Goal: Transaction & Acquisition: Book appointment/travel/reservation

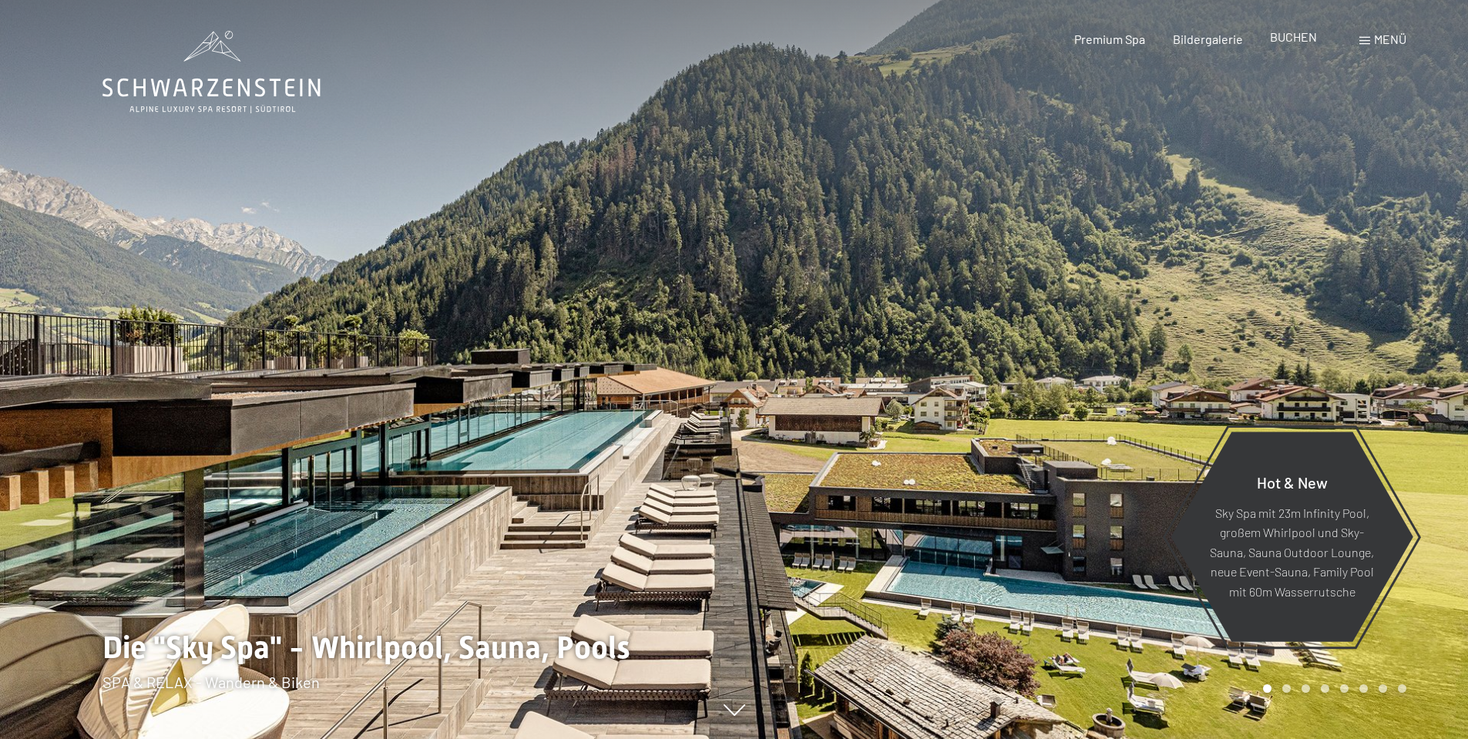
click at [1290, 36] on span "BUCHEN" at bounding box center [1293, 36] width 47 height 15
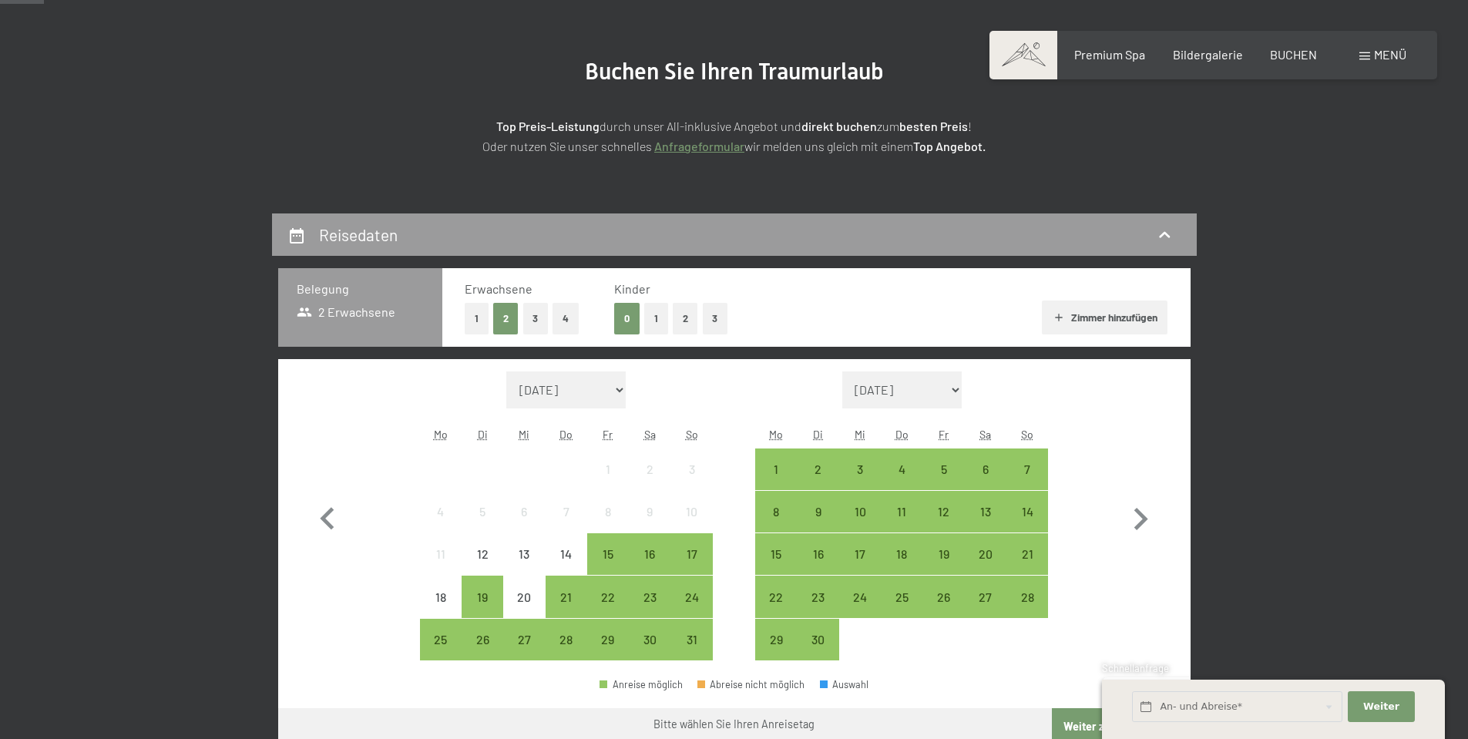
scroll to position [308, 0]
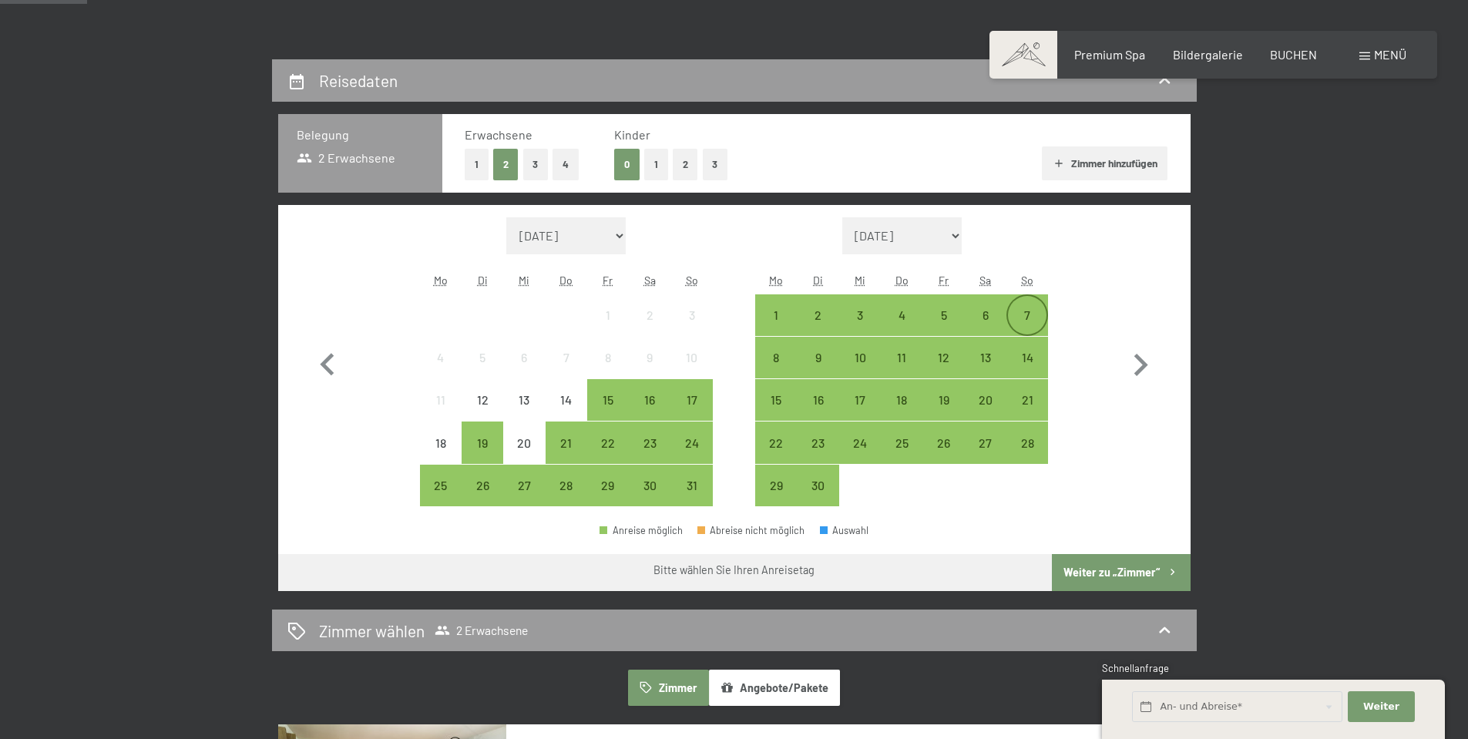
click at [1024, 321] on div "7" at bounding box center [1027, 328] width 39 height 39
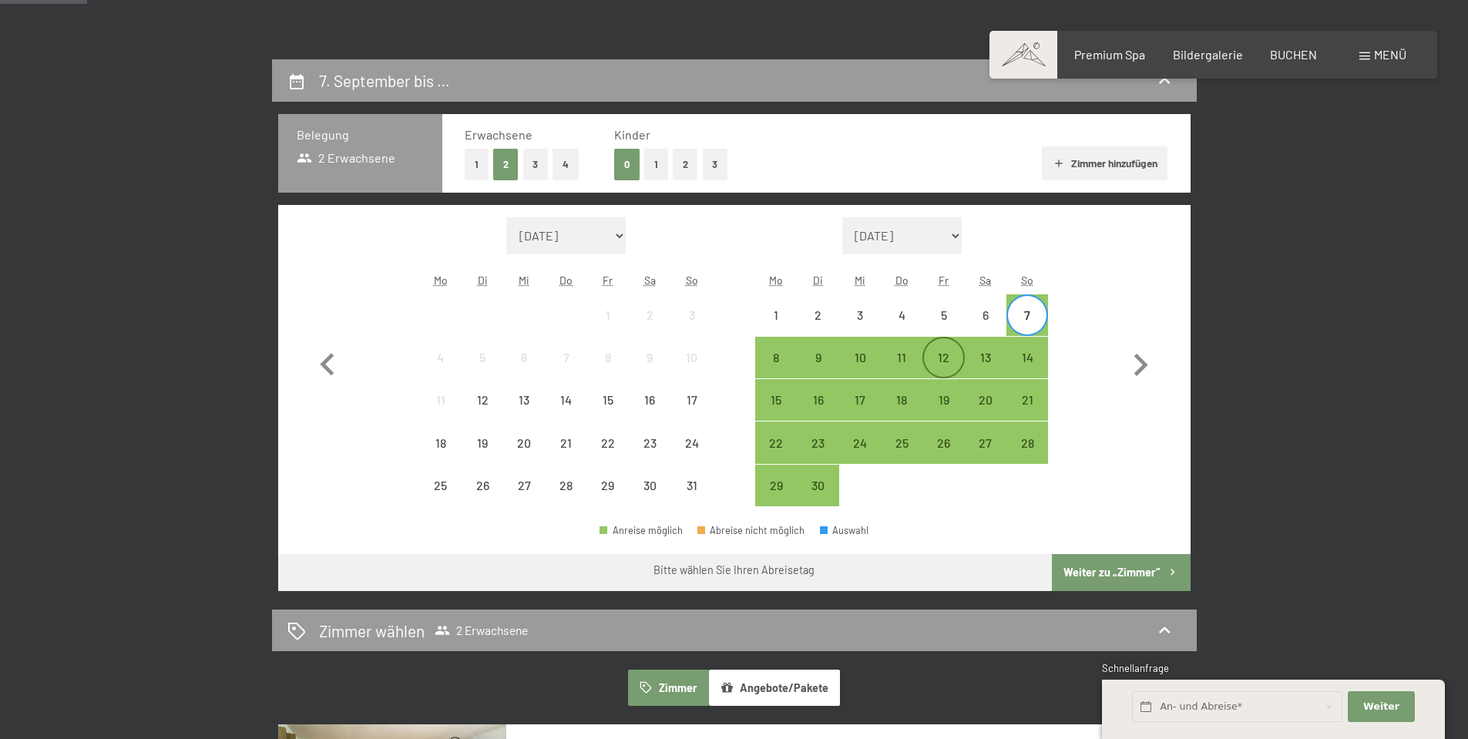
click at [945, 368] on div "12" at bounding box center [943, 370] width 39 height 39
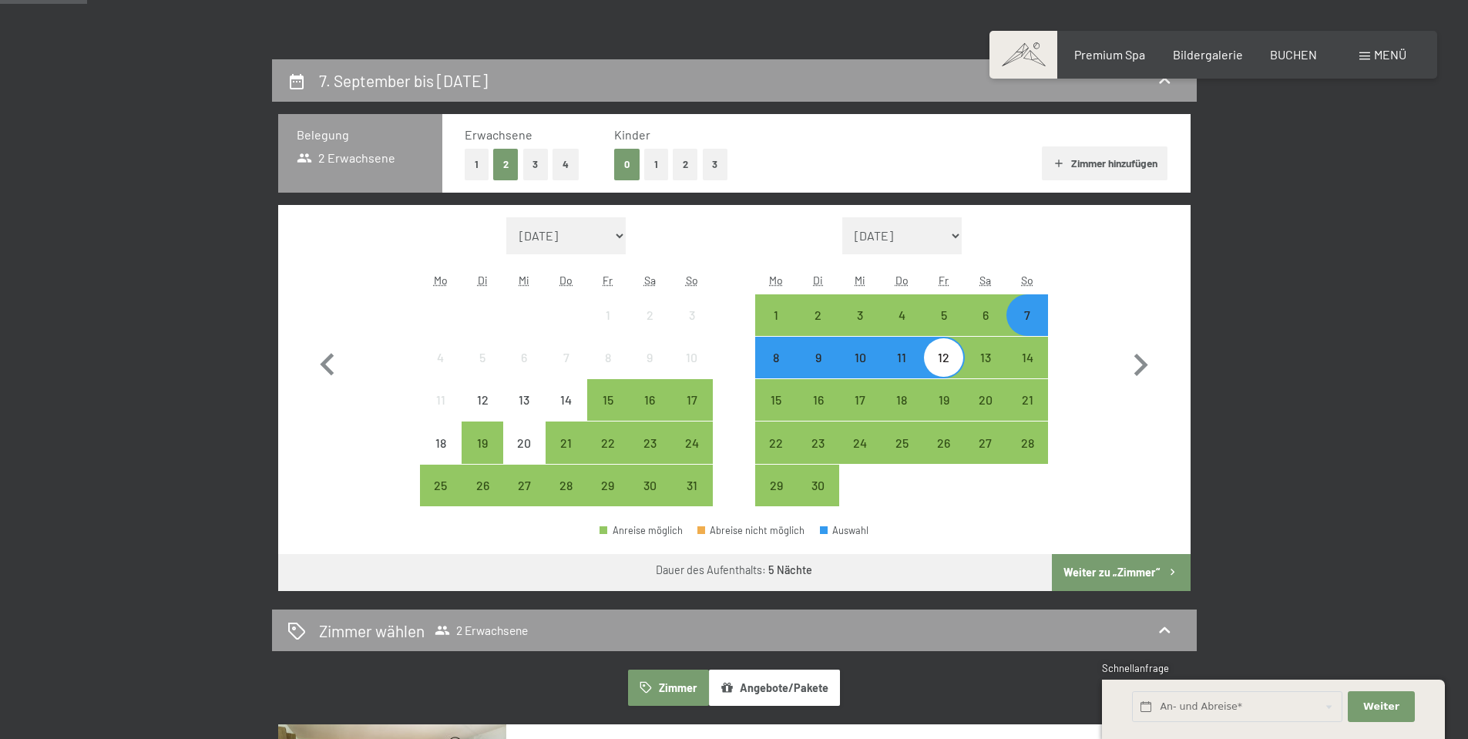
click at [1128, 573] on button "Weiter zu „Zimmer“" at bounding box center [1121, 572] width 138 height 37
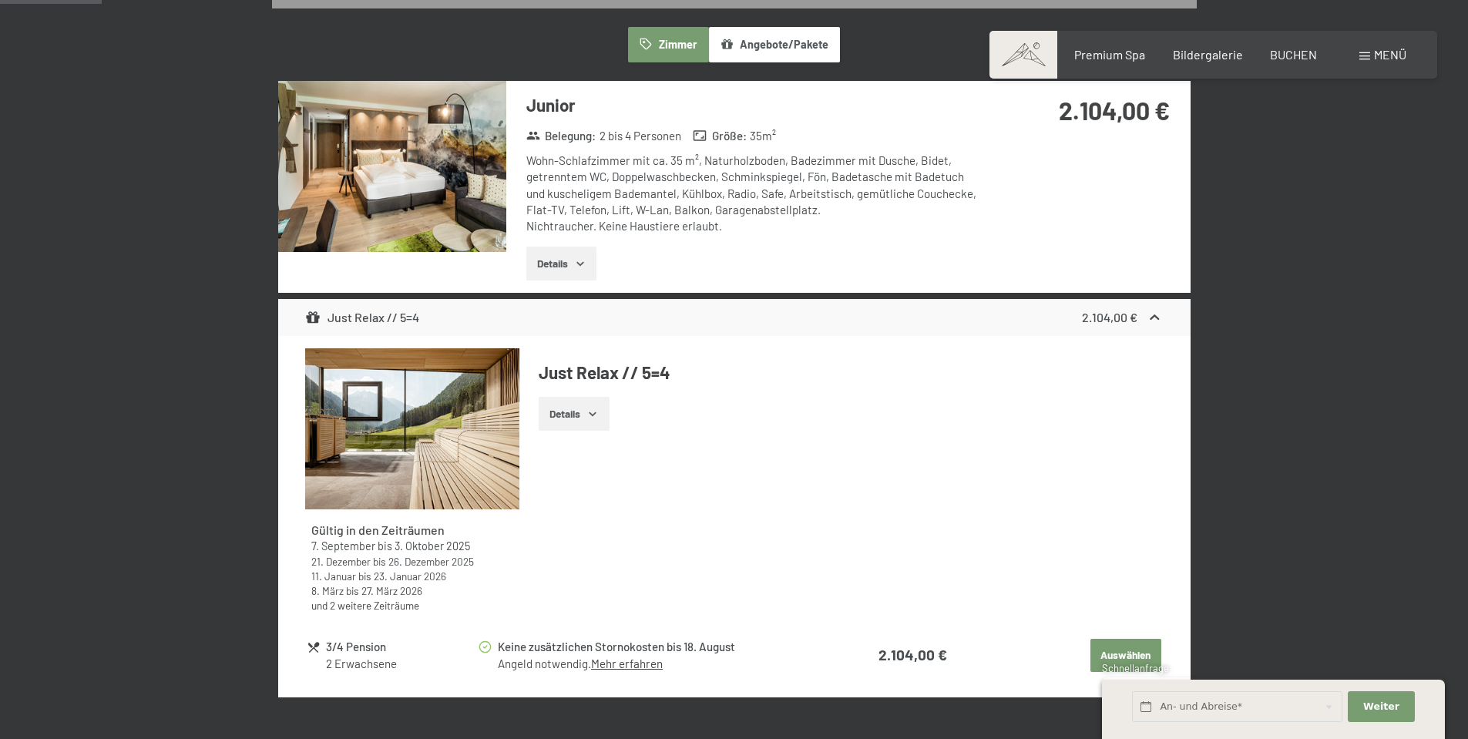
scroll to position [848, 0]
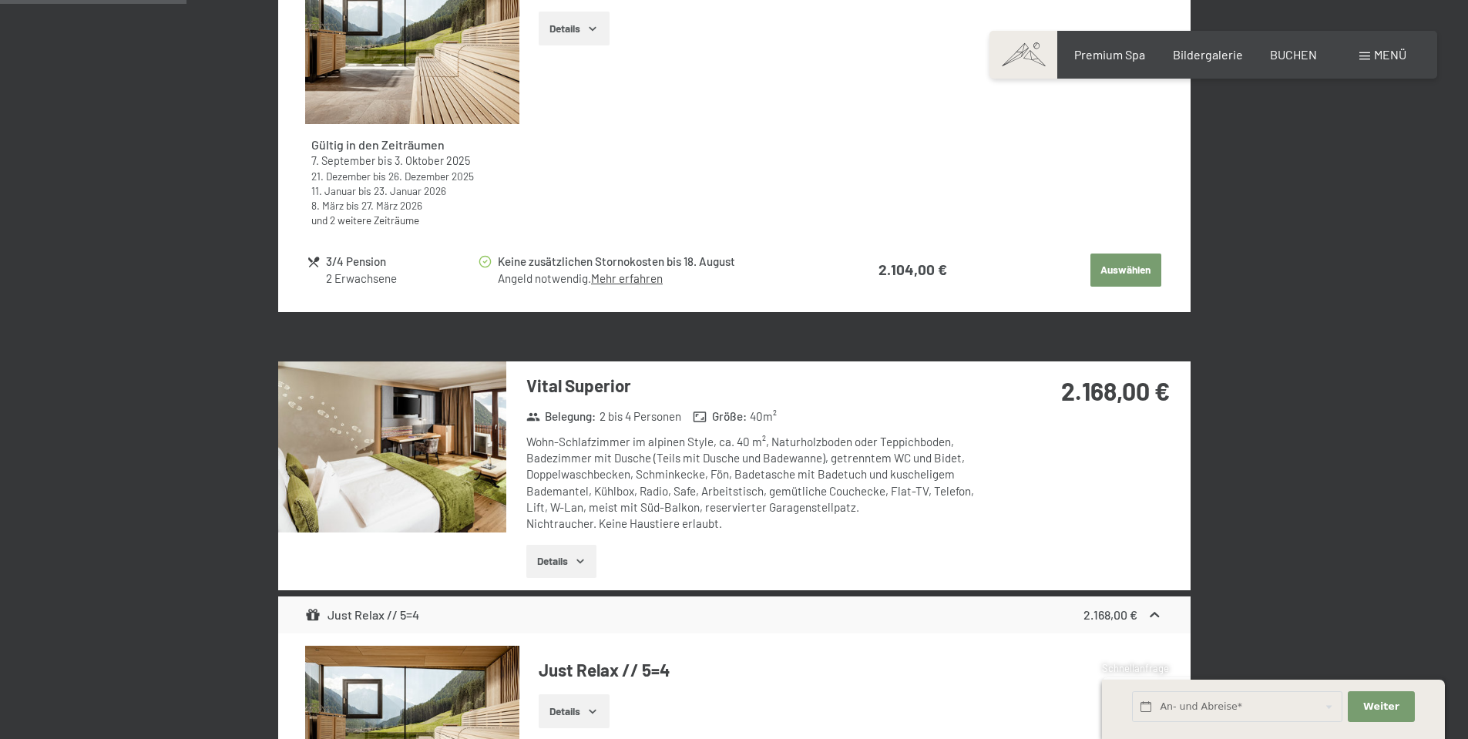
click at [472, 455] on img at bounding box center [392, 446] width 228 height 171
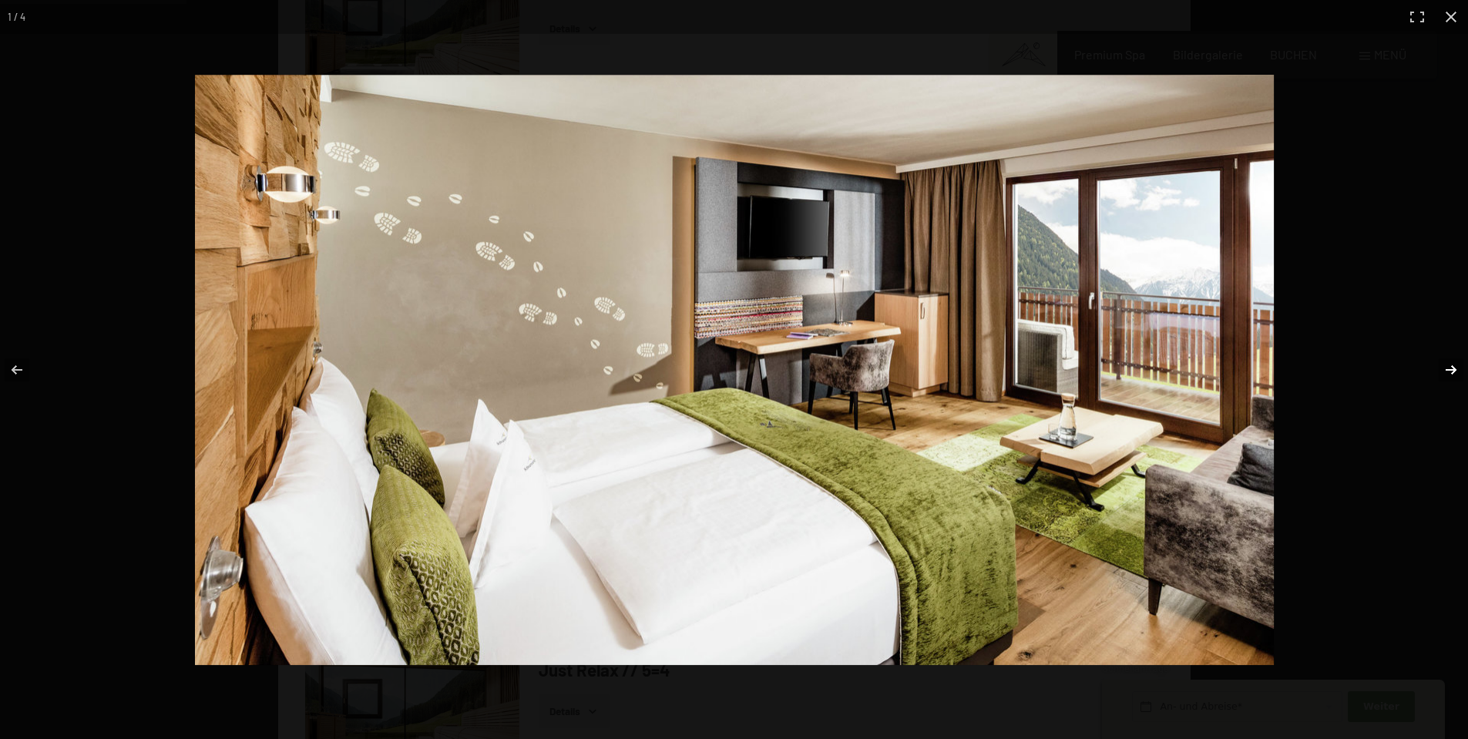
click at [1445, 370] on button "button" at bounding box center [1441, 369] width 54 height 77
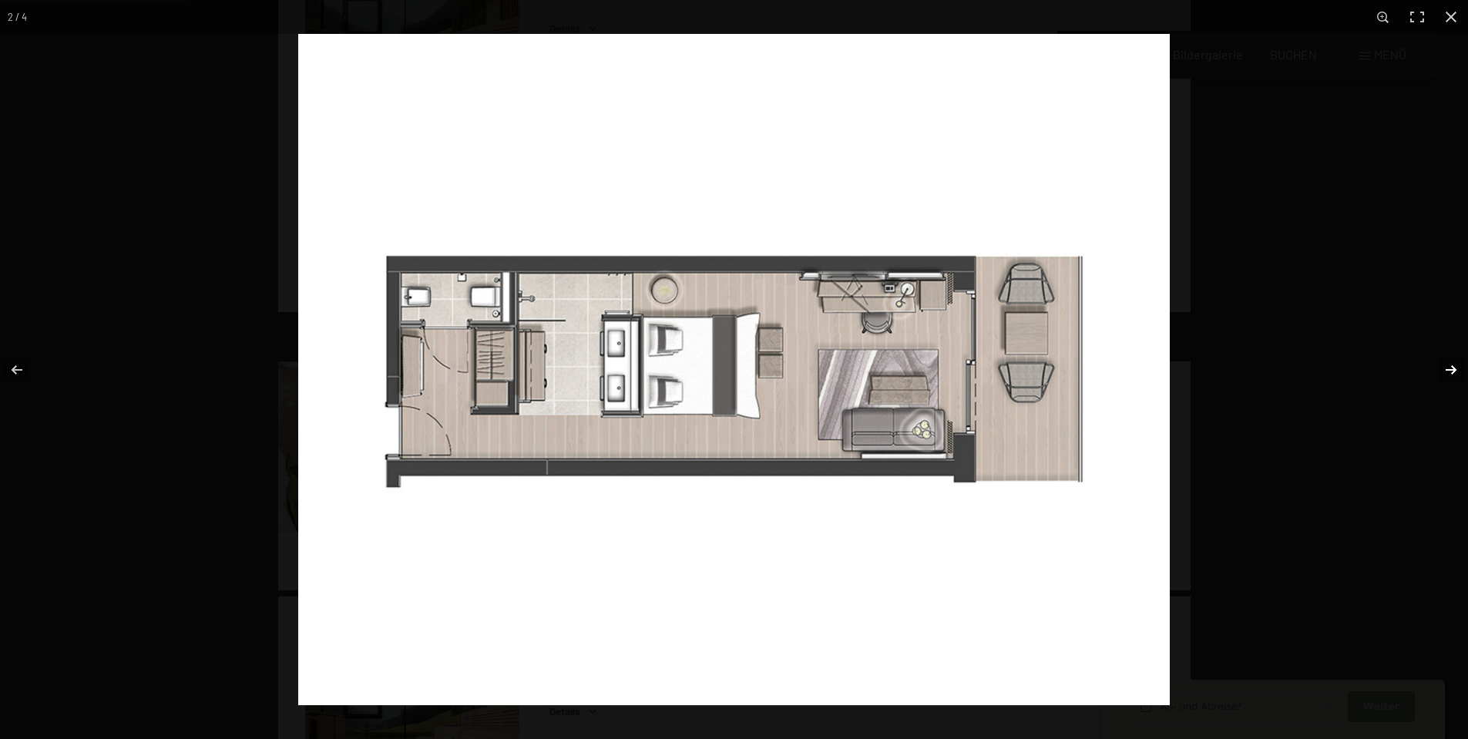
click at [1450, 367] on button "button" at bounding box center [1441, 369] width 54 height 77
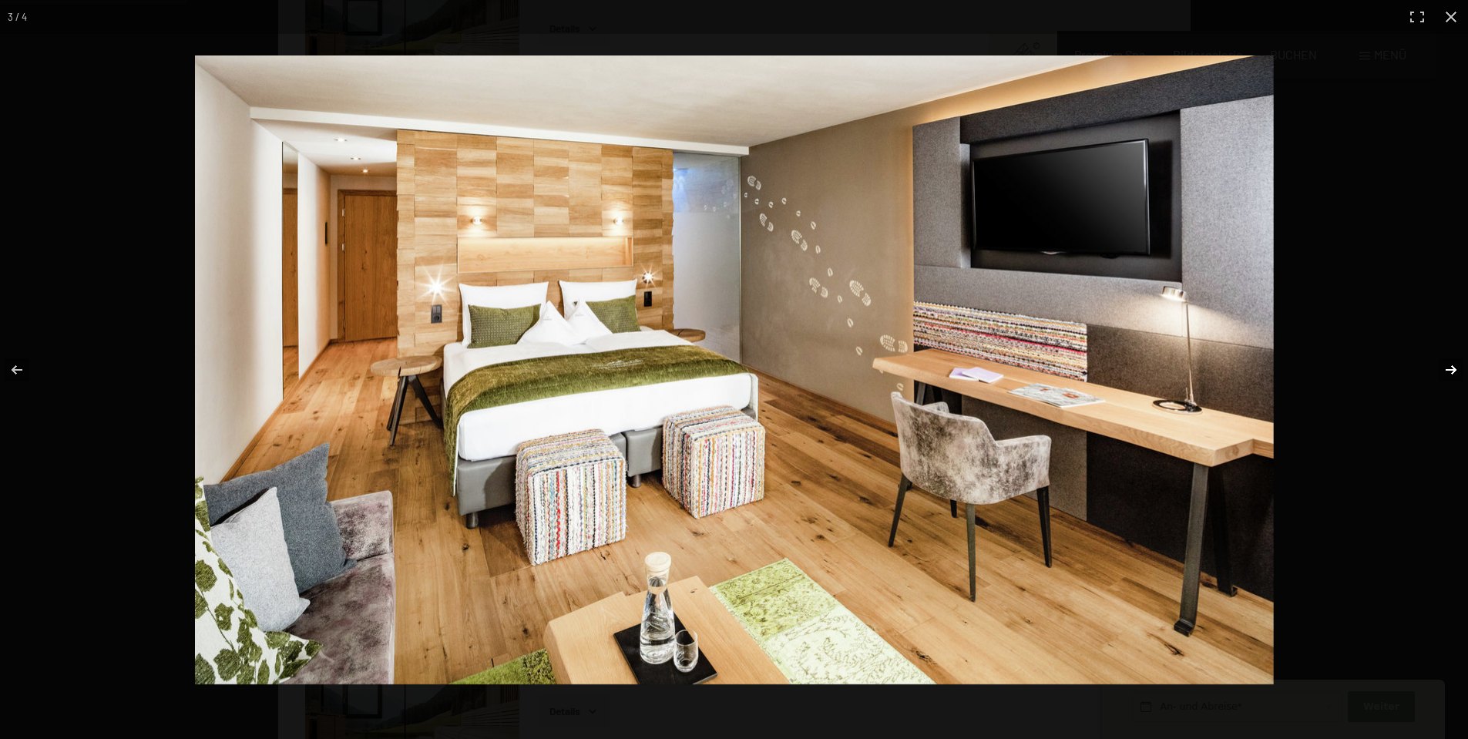
click at [1450, 367] on button "button" at bounding box center [1441, 369] width 54 height 77
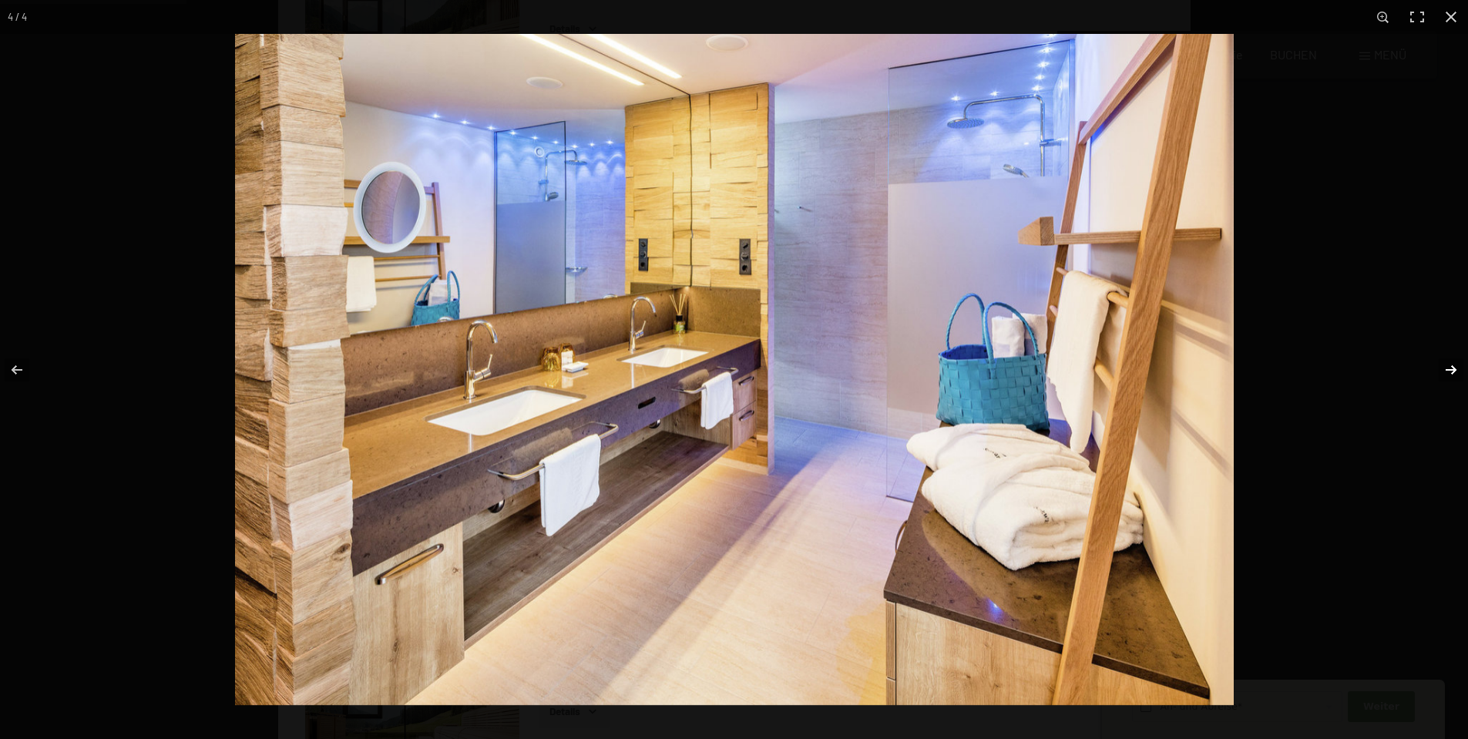
click at [1450, 367] on button "button" at bounding box center [1441, 369] width 54 height 77
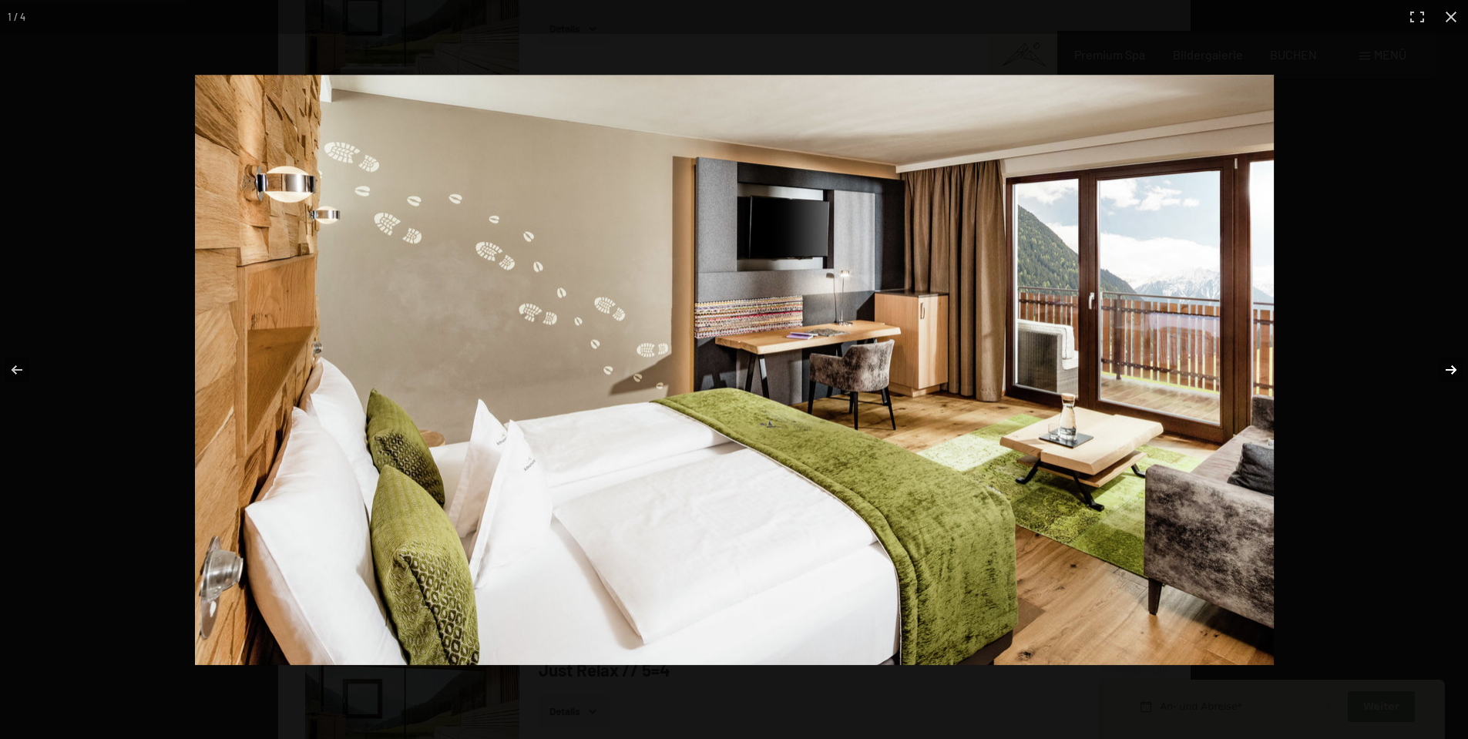
click at [1450, 367] on button "button" at bounding box center [1441, 369] width 54 height 77
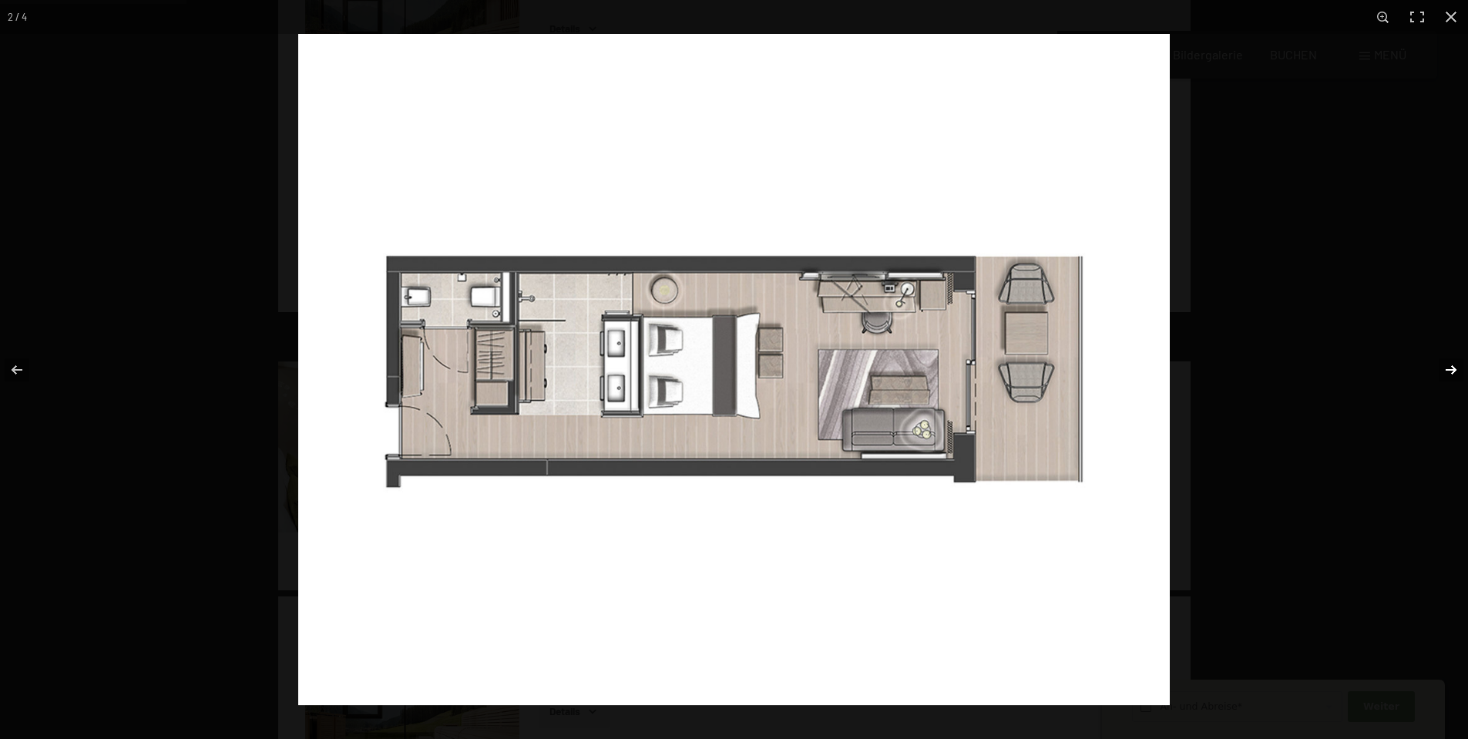
click at [1450, 367] on button "button" at bounding box center [1441, 369] width 54 height 77
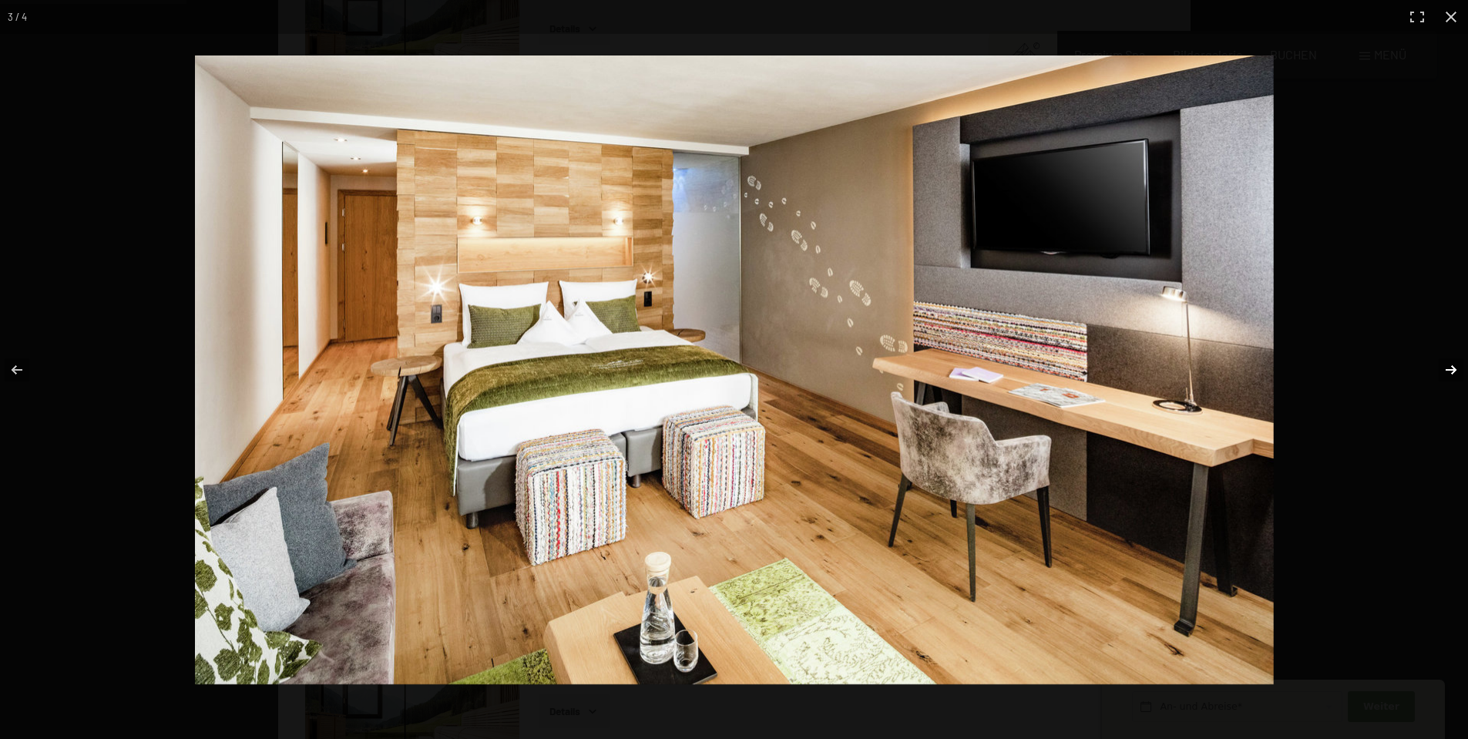
click at [1450, 367] on button "button" at bounding box center [1441, 369] width 54 height 77
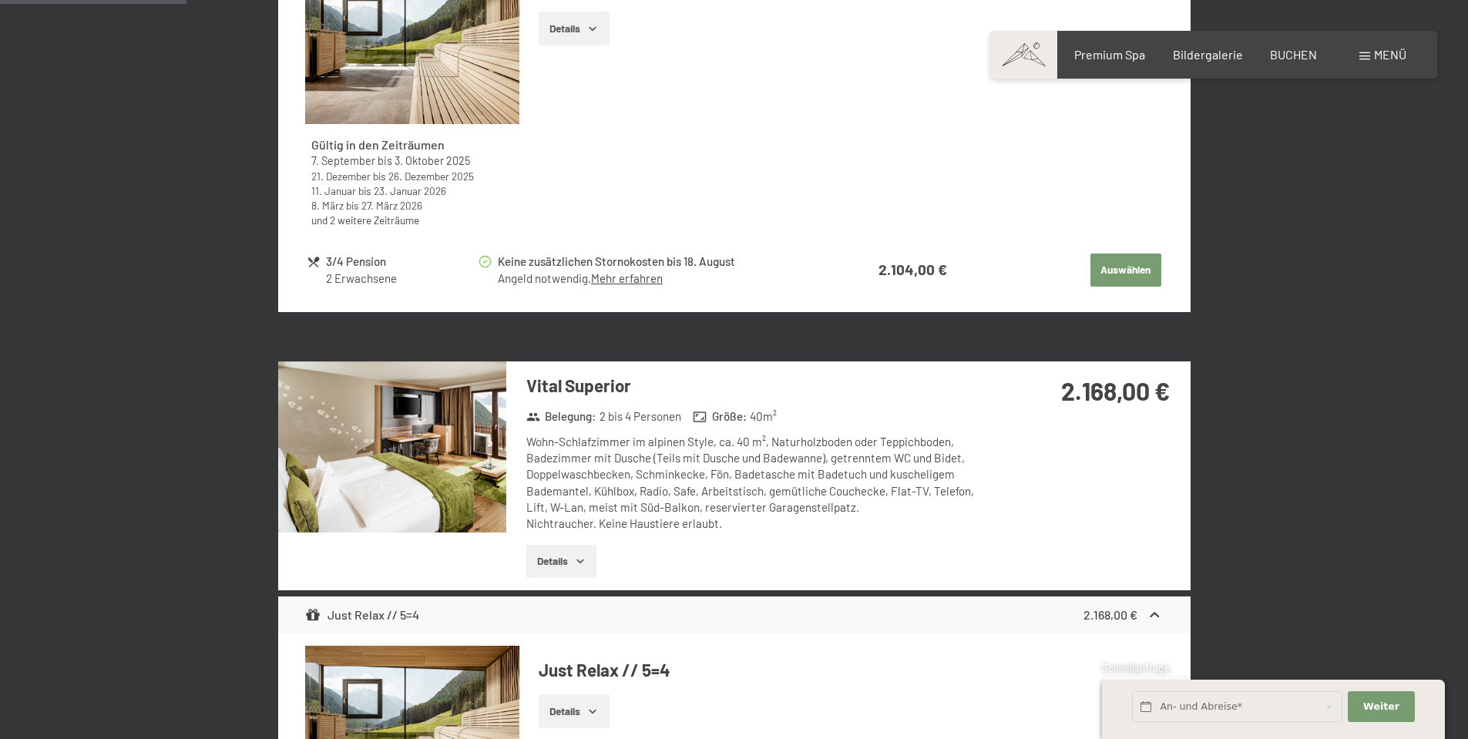
click at [0, 0] on button "button" at bounding box center [0, 0] width 0 height 0
click at [413, 472] on img at bounding box center [392, 446] width 228 height 171
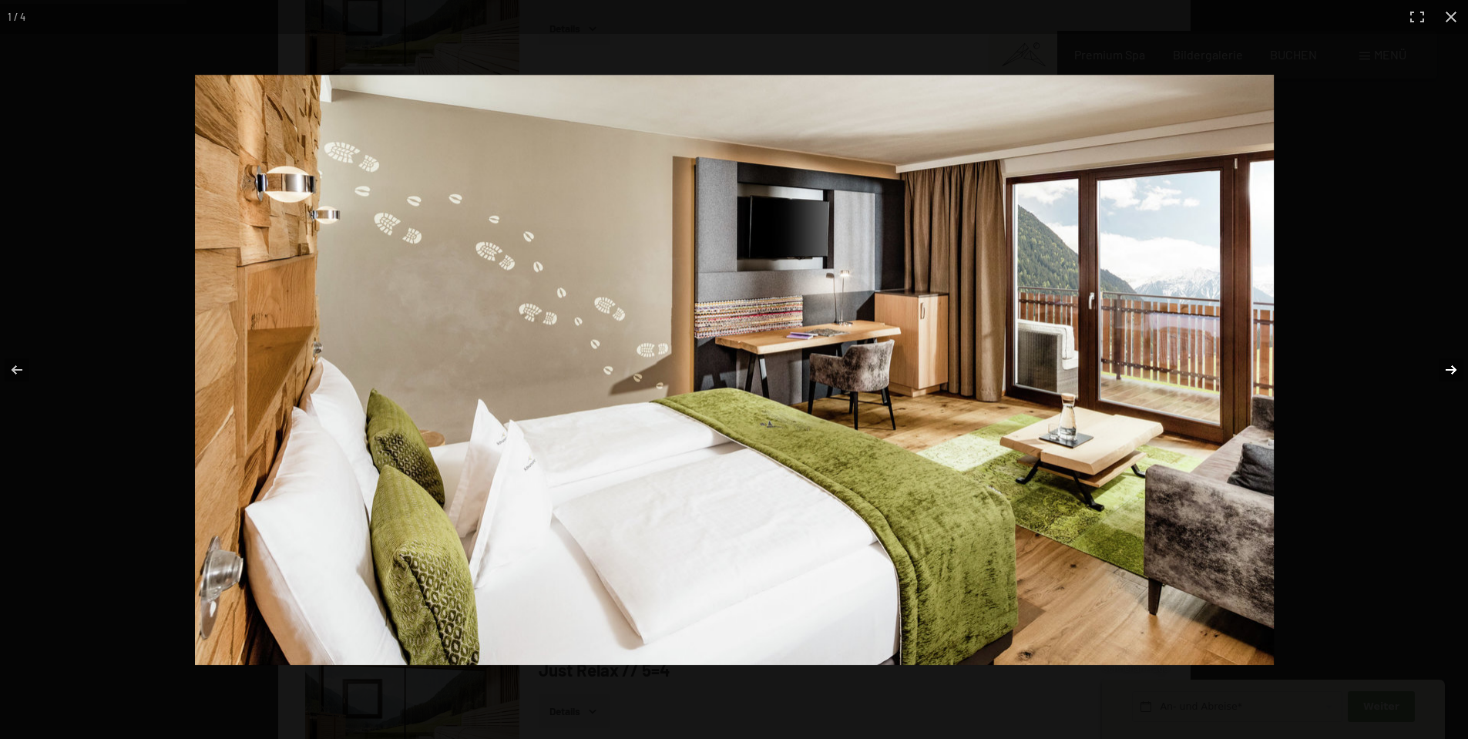
click at [1453, 368] on button "button" at bounding box center [1441, 369] width 54 height 77
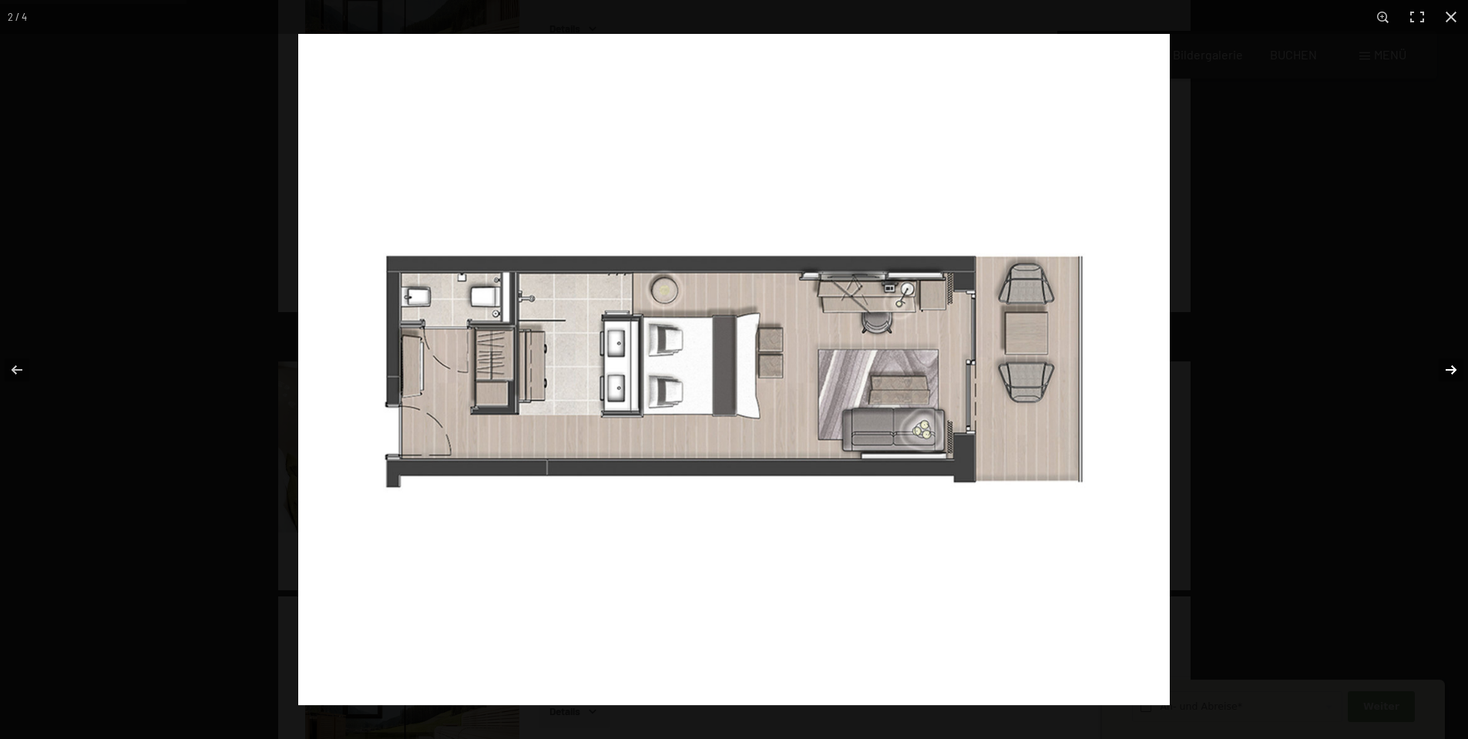
click at [1453, 368] on button "button" at bounding box center [1441, 369] width 54 height 77
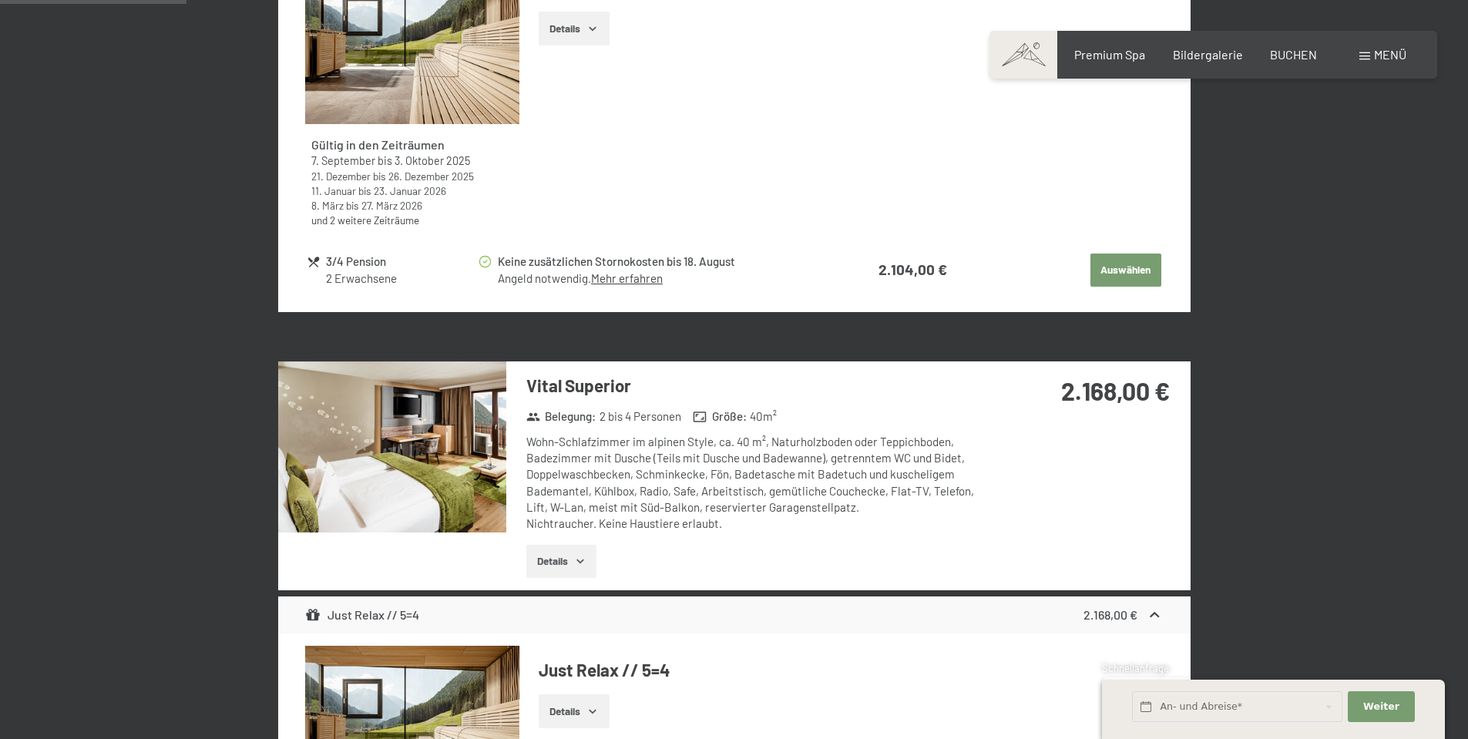
click at [0, 0] on button "button" at bounding box center [0, 0] width 0 height 0
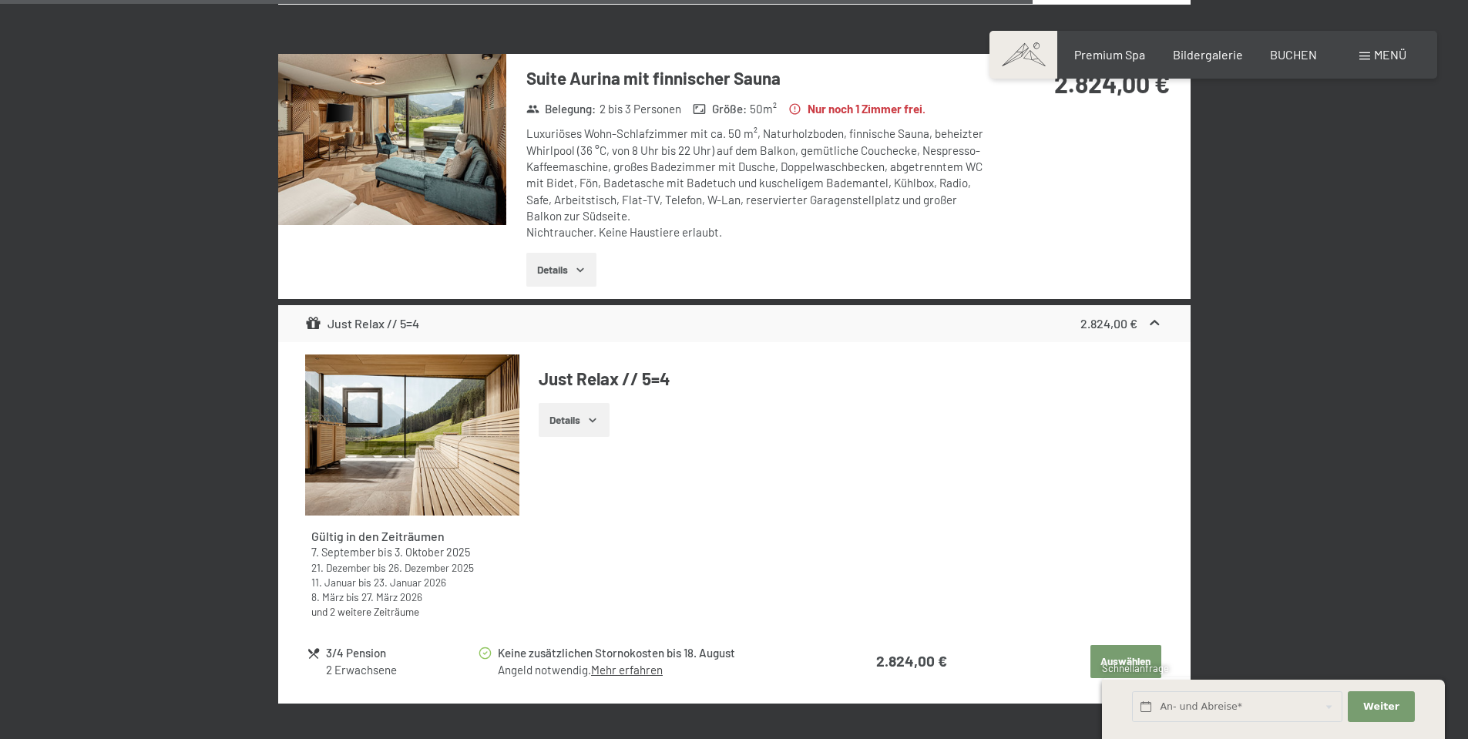
scroll to position [4547, 0]
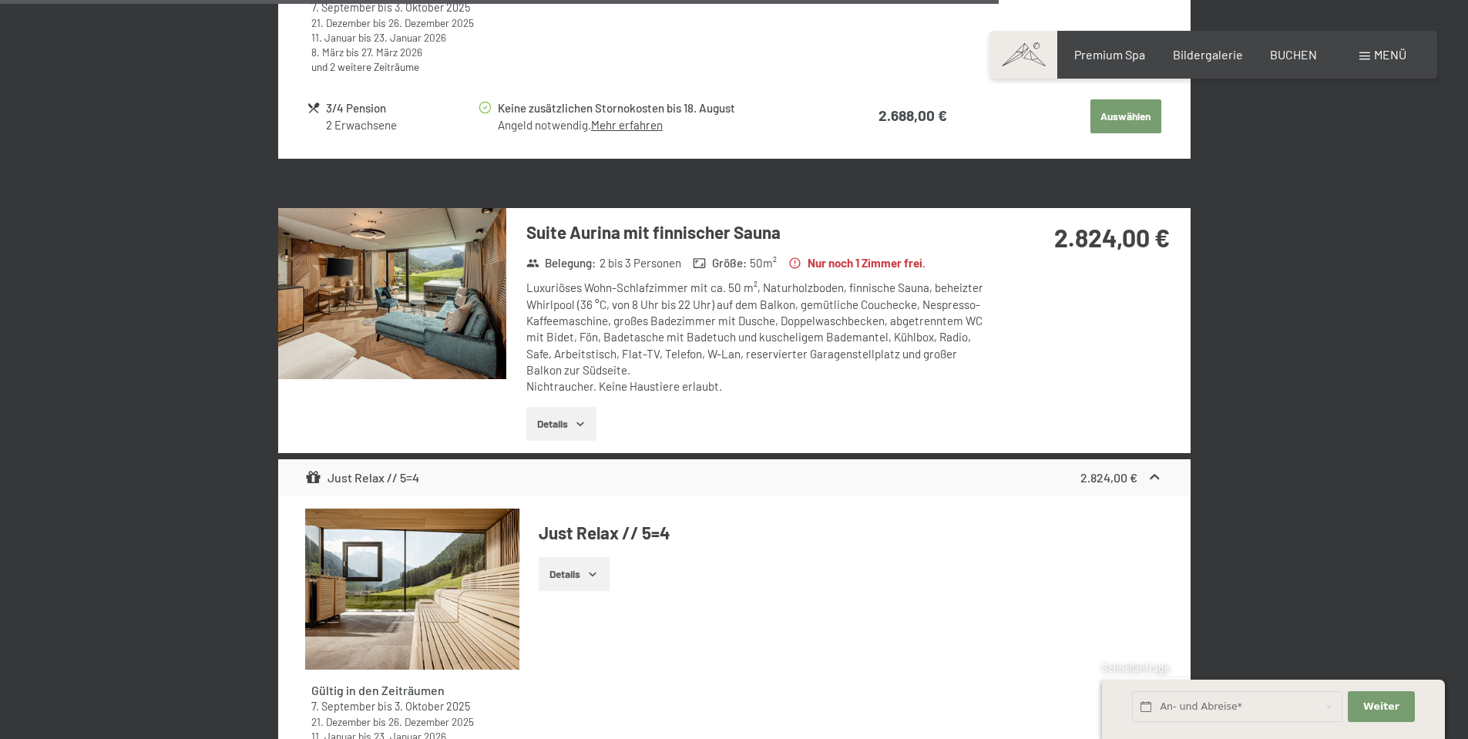
click at [443, 300] on img at bounding box center [392, 293] width 228 height 171
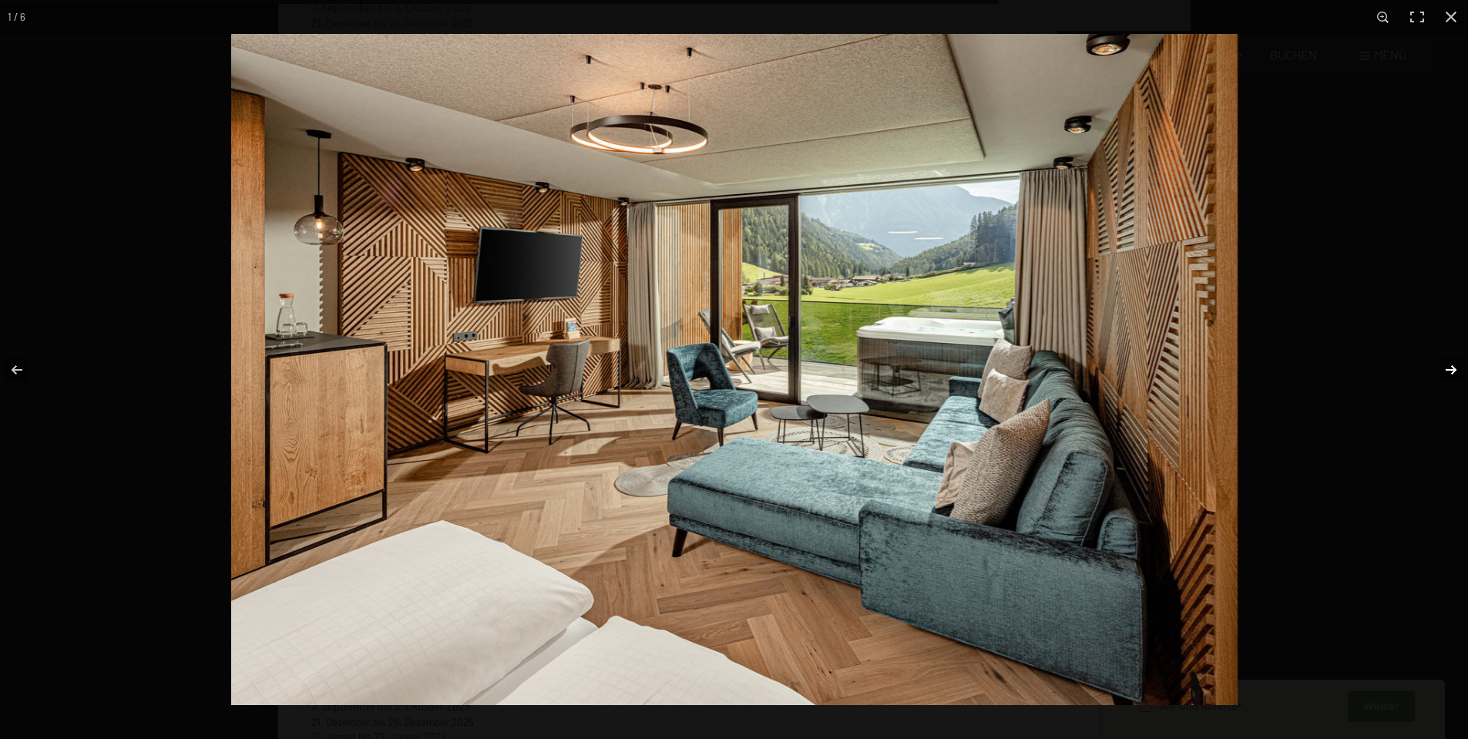
click at [1459, 365] on button "button" at bounding box center [1441, 369] width 54 height 77
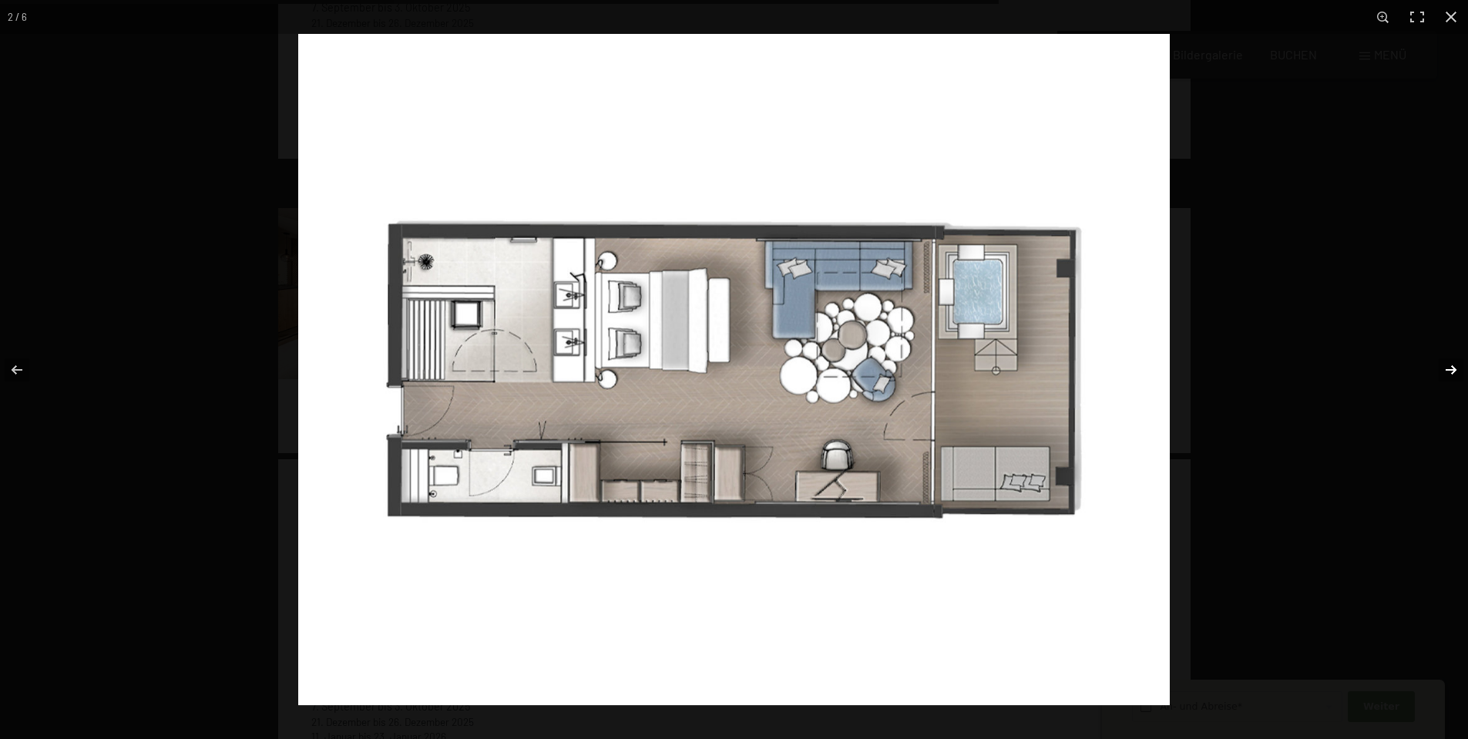
click at [1459, 365] on button "button" at bounding box center [1441, 369] width 54 height 77
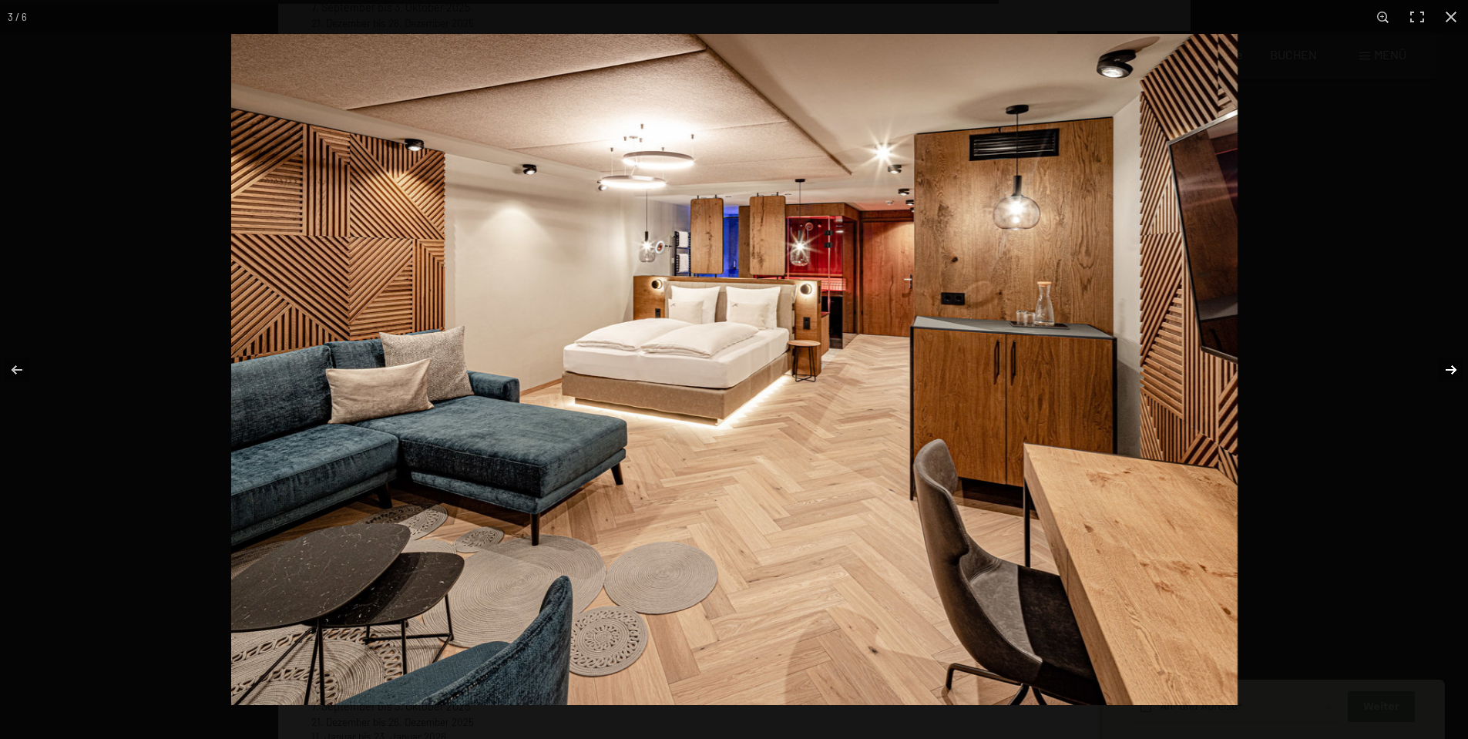
click at [1459, 365] on button "button" at bounding box center [1441, 369] width 54 height 77
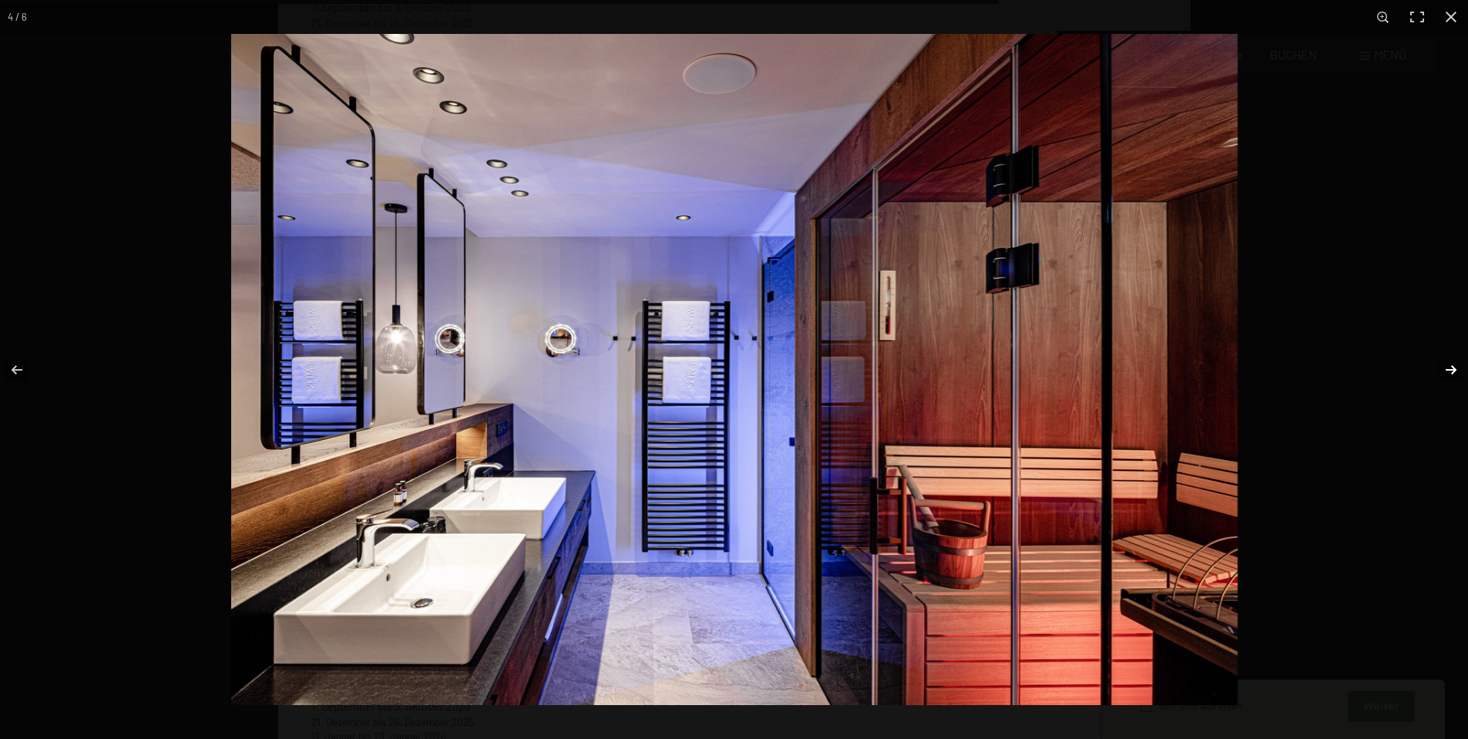
click at [1459, 365] on button "button" at bounding box center [1441, 369] width 54 height 77
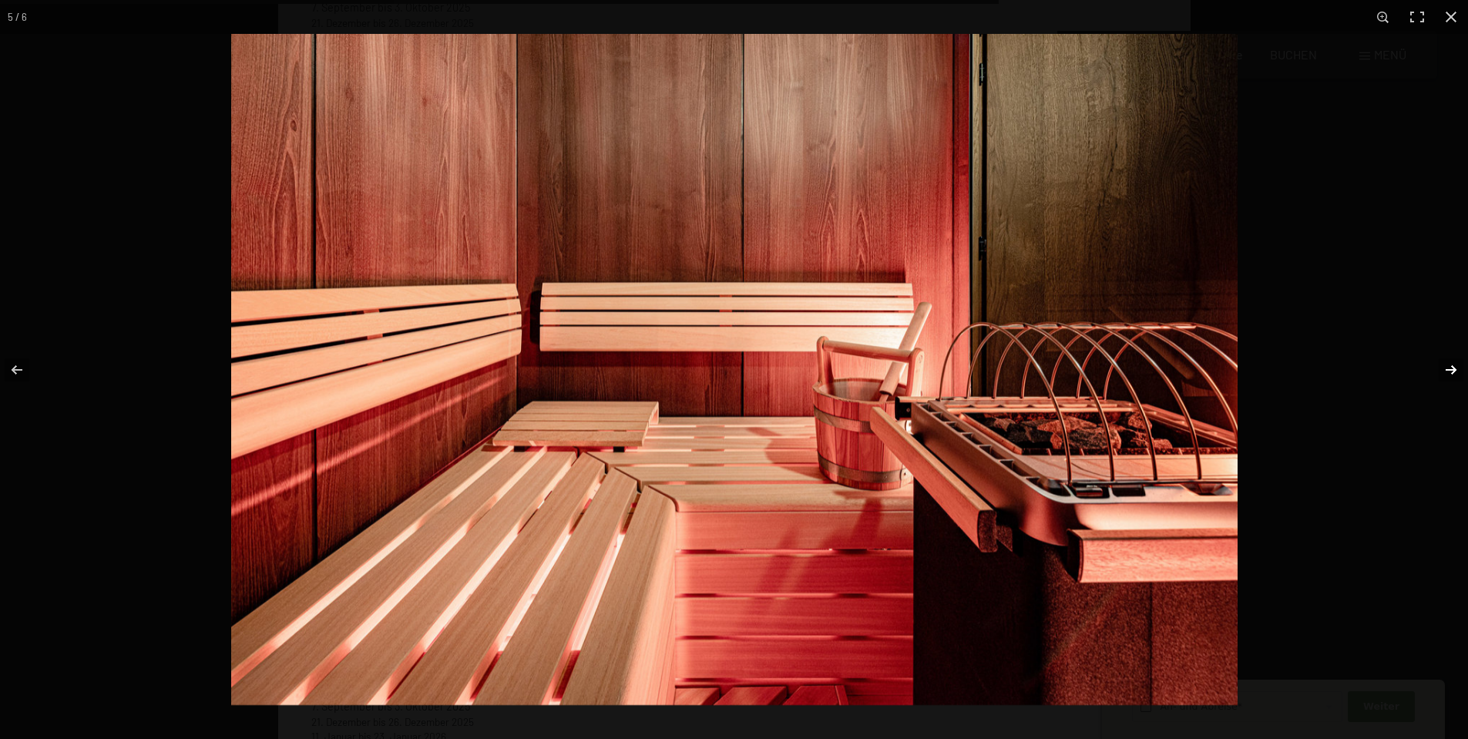
click at [1459, 365] on button "button" at bounding box center [1441, 369] width 54 height 77
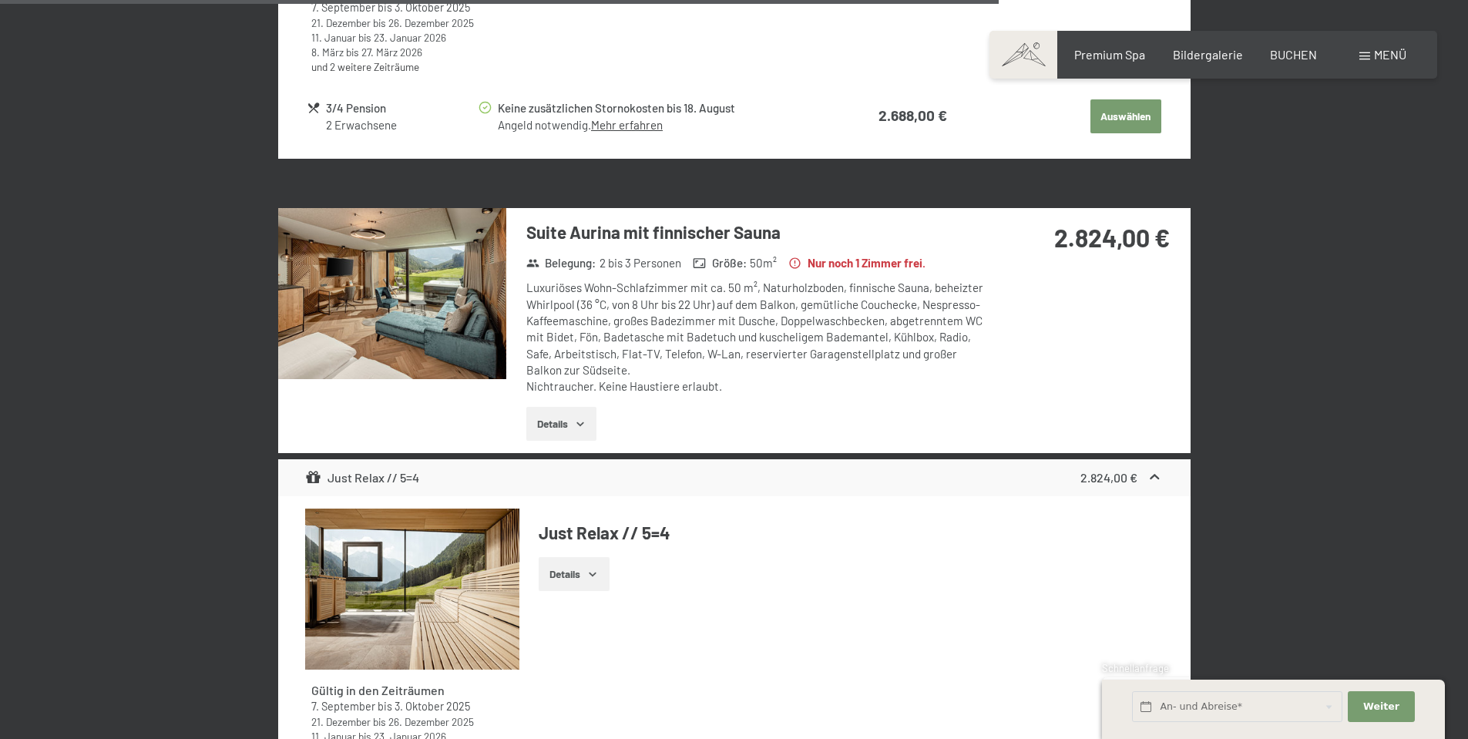
click at [0, 0] on button "button" at bounding box center [0, 0] width 0 height 0
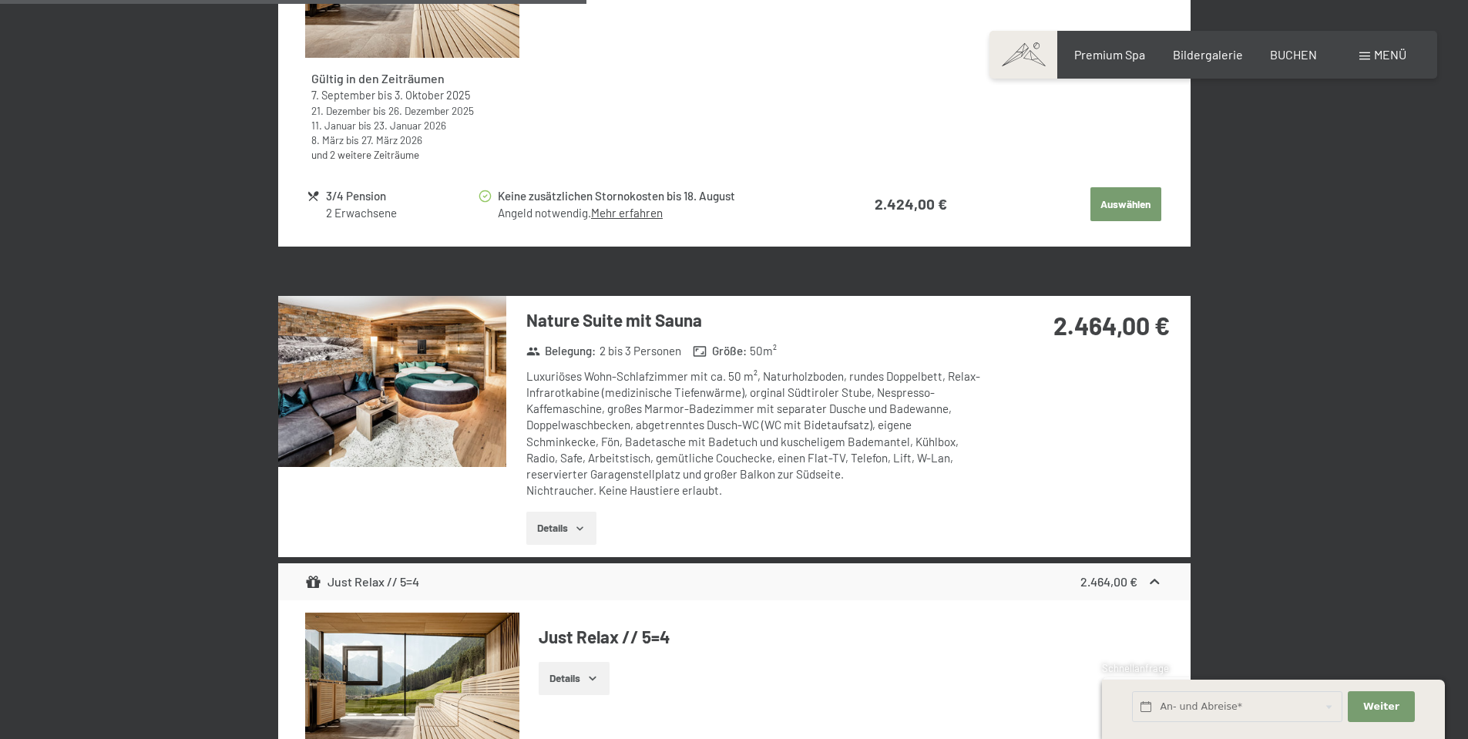
scroll to position [2697, 0]
